Goal: Information Seeking & Learning: Learn about a topic

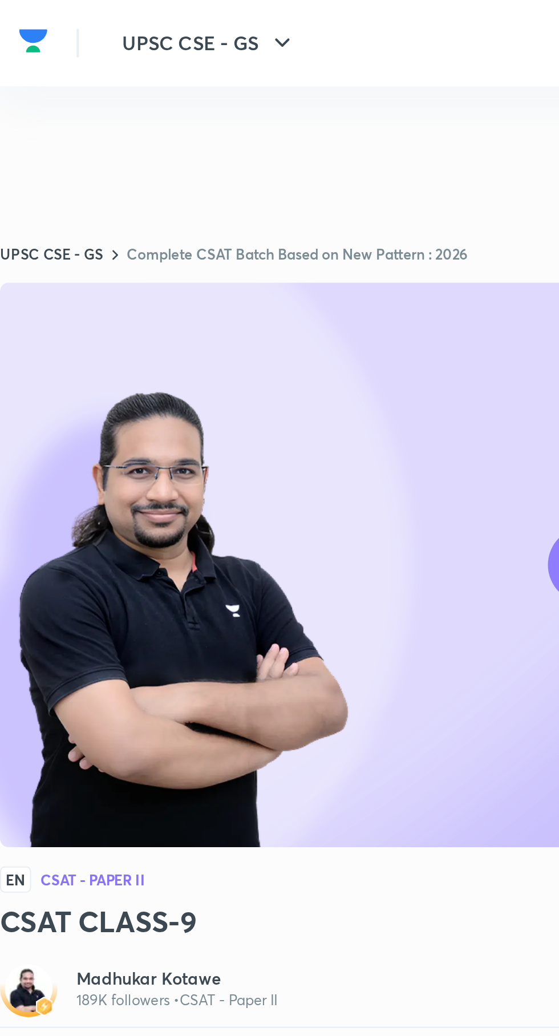
scroll to position [31, 0]
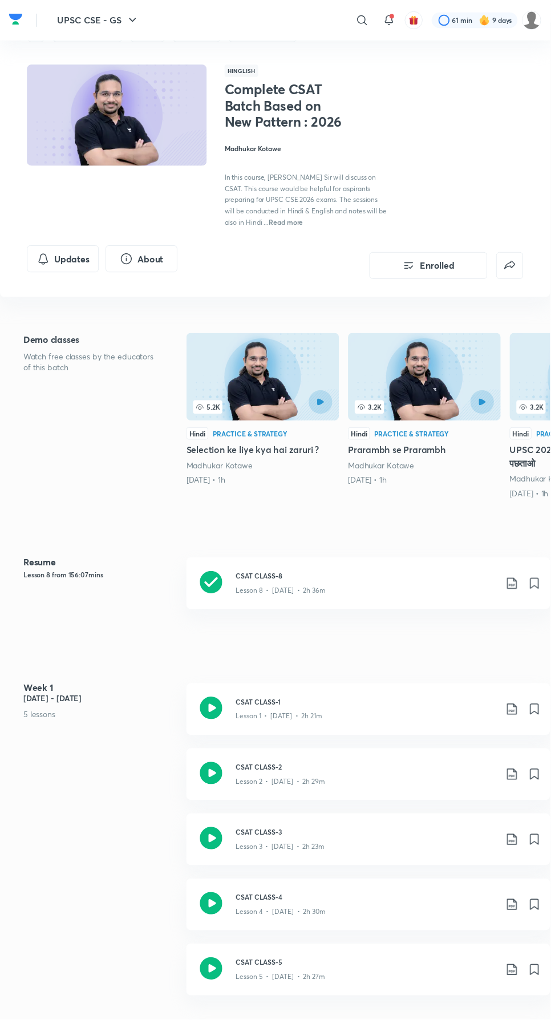
scroll to position [87, 0]
